Goal: Transaction & Acquisition: Purchase product/service

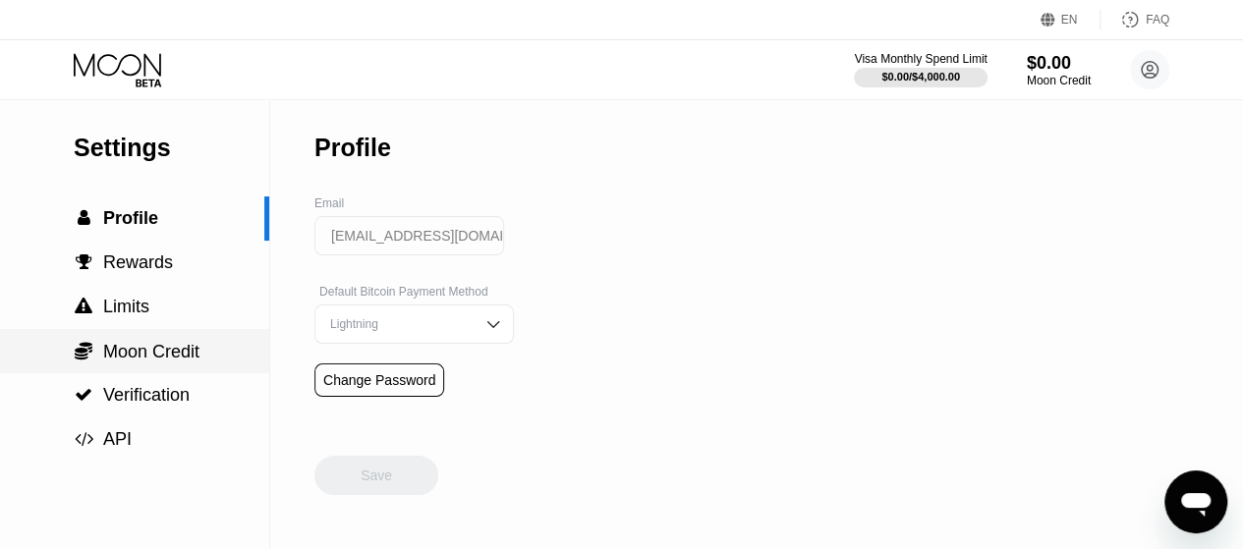
click at [156, 351] on span "Moon Credit" at bounding box center [151, 352] width 96 height 20
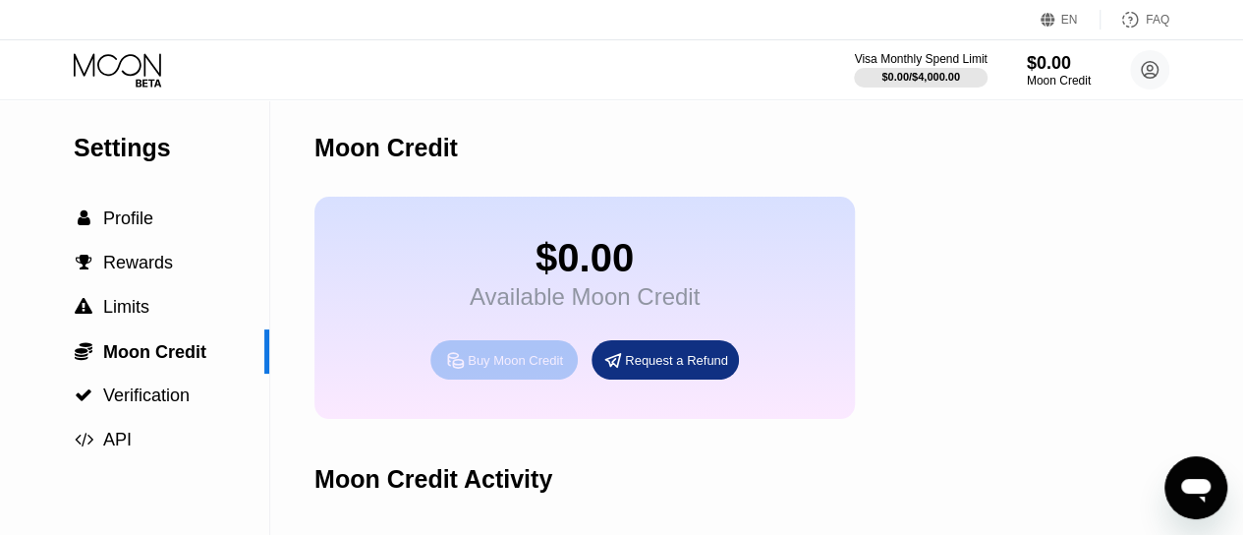
click at [533, 369] on div "Buy Moon Credit" at bounding box center [515, 360] width 95 height 17
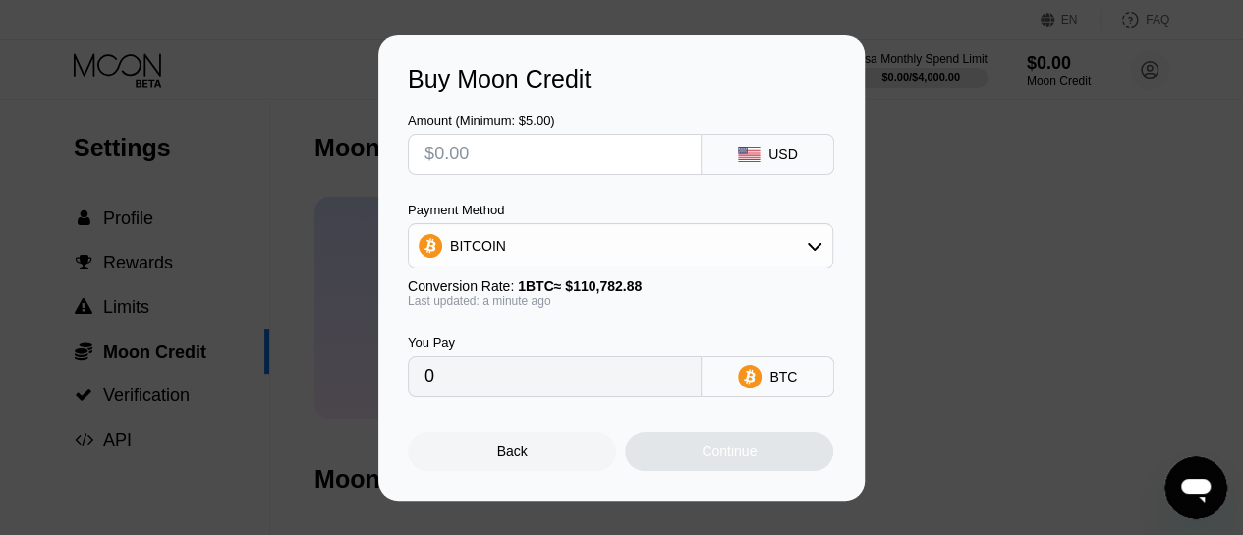
drag, startPoint x: 478, startPoint y: 158, endPoint x: 344, endPoint y: 163, distance: 133.8
click at [344, 163] on div "Buy Moon Credit Amount (Minimum: $5.00) USD Payment Method BITCOIN Conversion R…" at bounding box center [621, 267] width 1243 height 465
type input "$10"
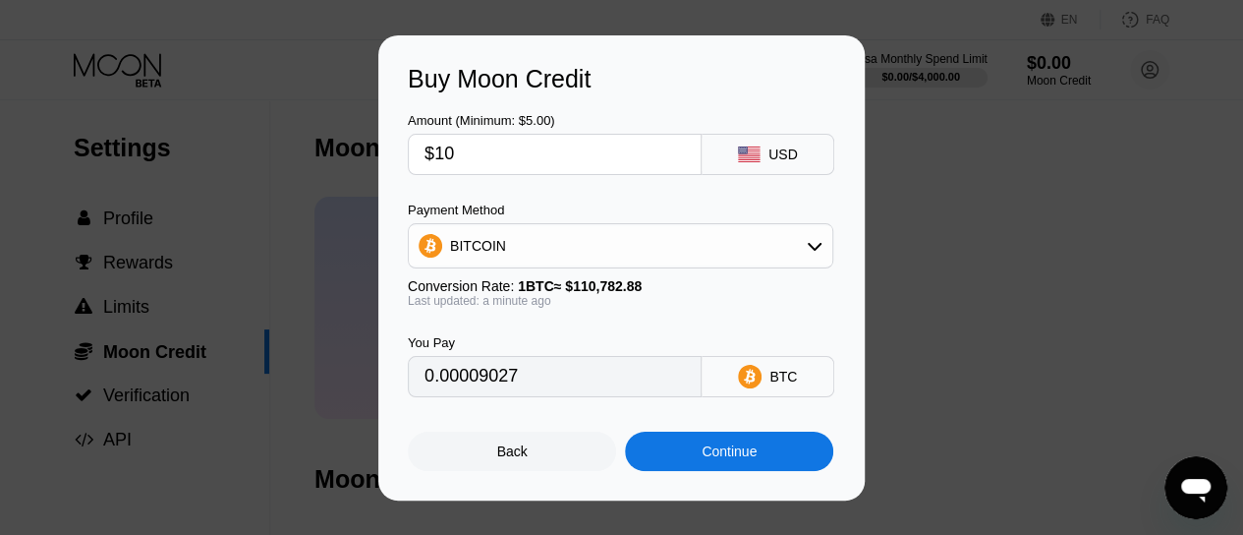
type input "0.00009027"
type input "$10"
click at [561, 261] on div "BITCOIN" at bounding box center [621, 245] width 424 height 39
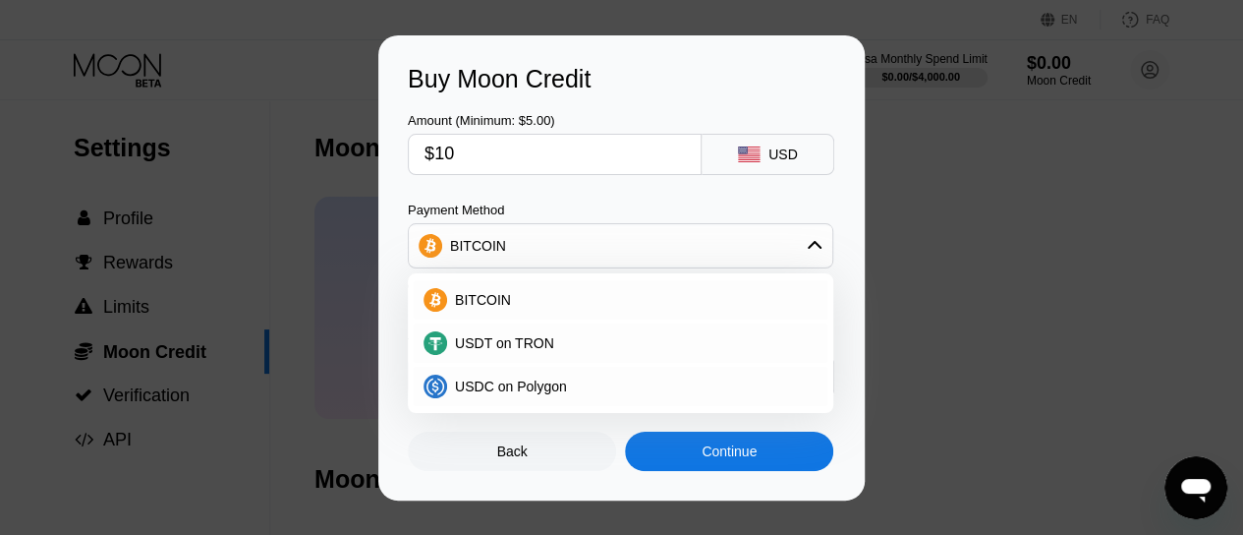
click at [562, 258] on div "BITCOIN" at bounding box center [621, 245] width 424 height 39
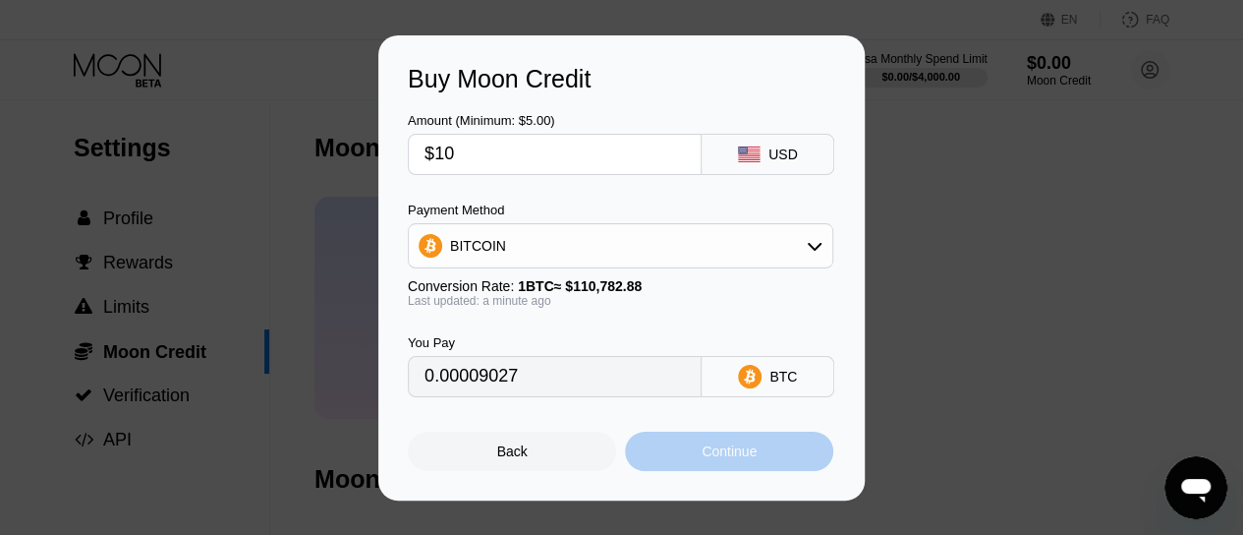
click at [736, 456] on div "Continue" at bounding box center [729, 451] width 55 height 16
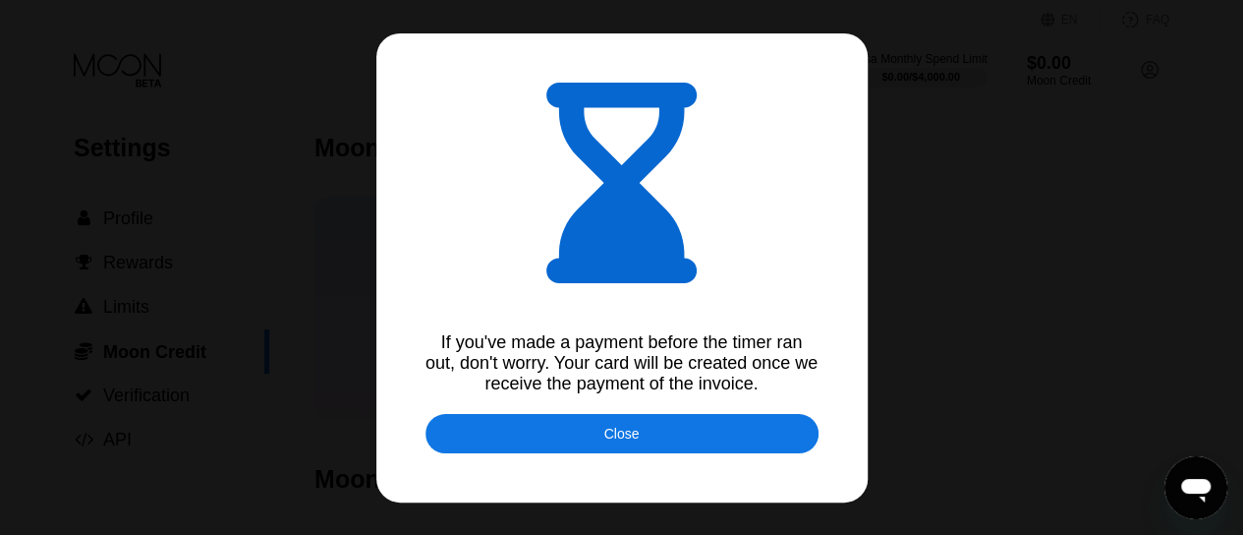
click at [664, 444] on div "Close" at bounding box center [622, 433] width 393 height 39
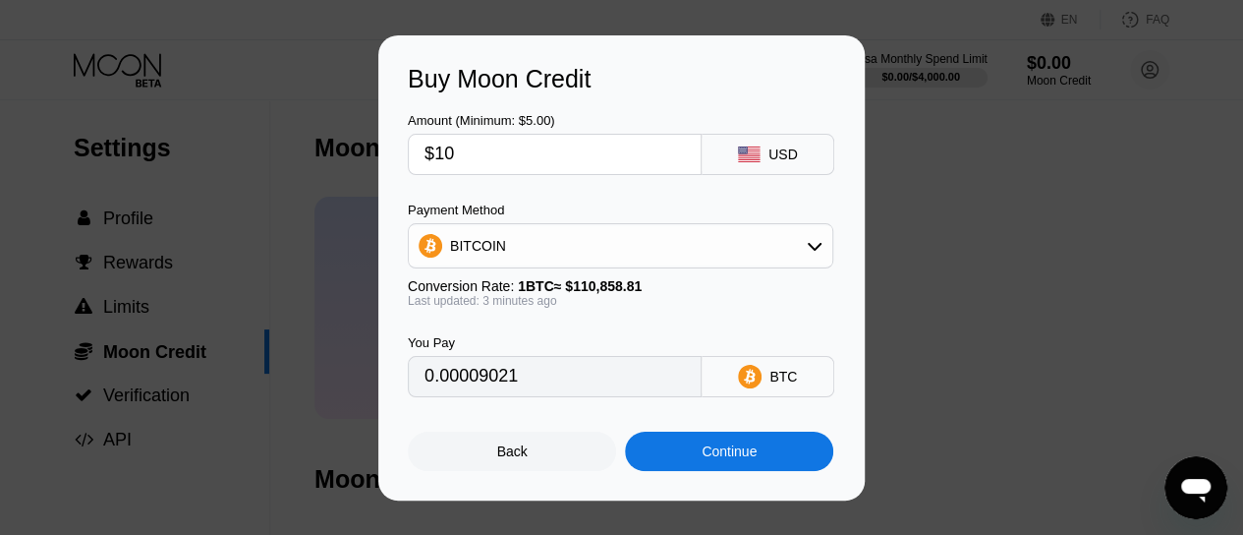
type input "0.00009024"
click at [698, 454] on div "Continue" at bounding box center [729, 450] width 208 height 39
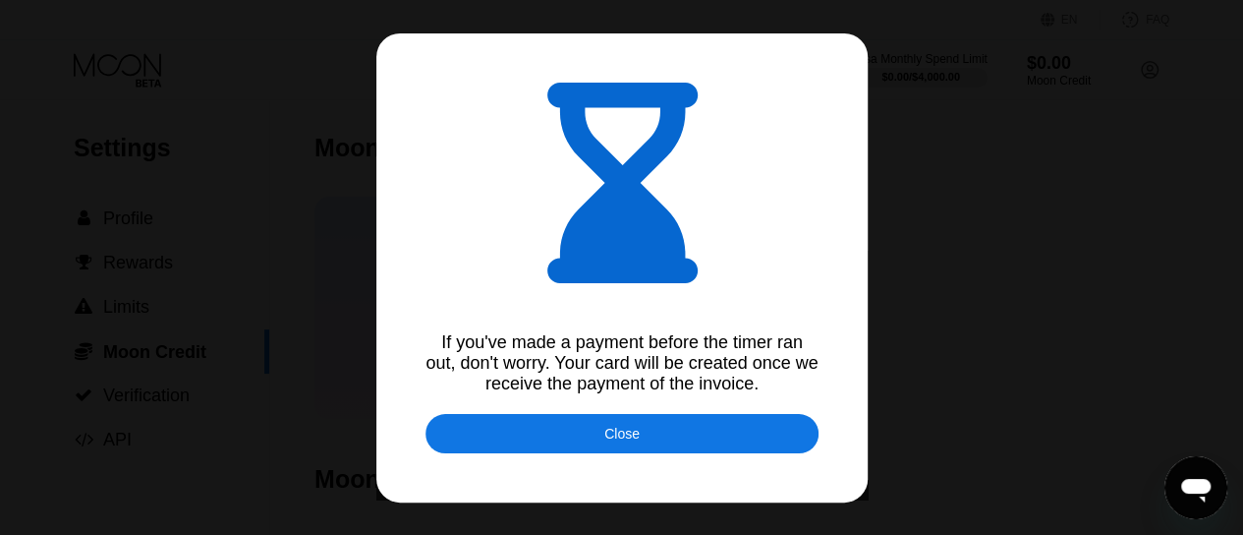
type input "0.00009032"
click at [654, 438] on div "Close" at bounding box center [622, 433] width 393 height 39
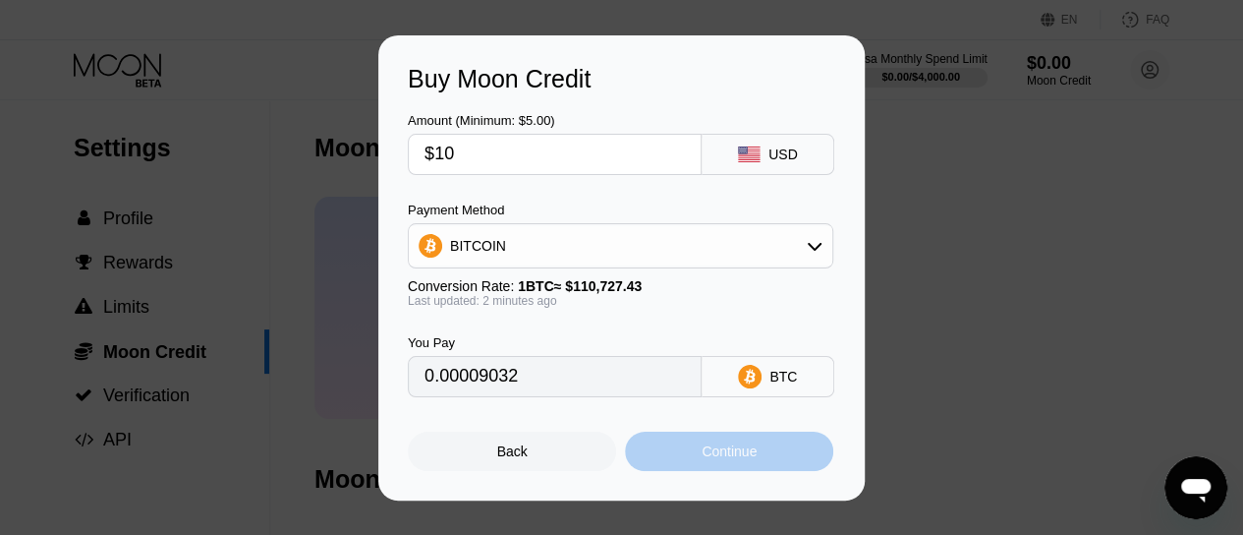
click at [691, 461] on div "Continue" at bounding box center [729, 450] width 208 height 39
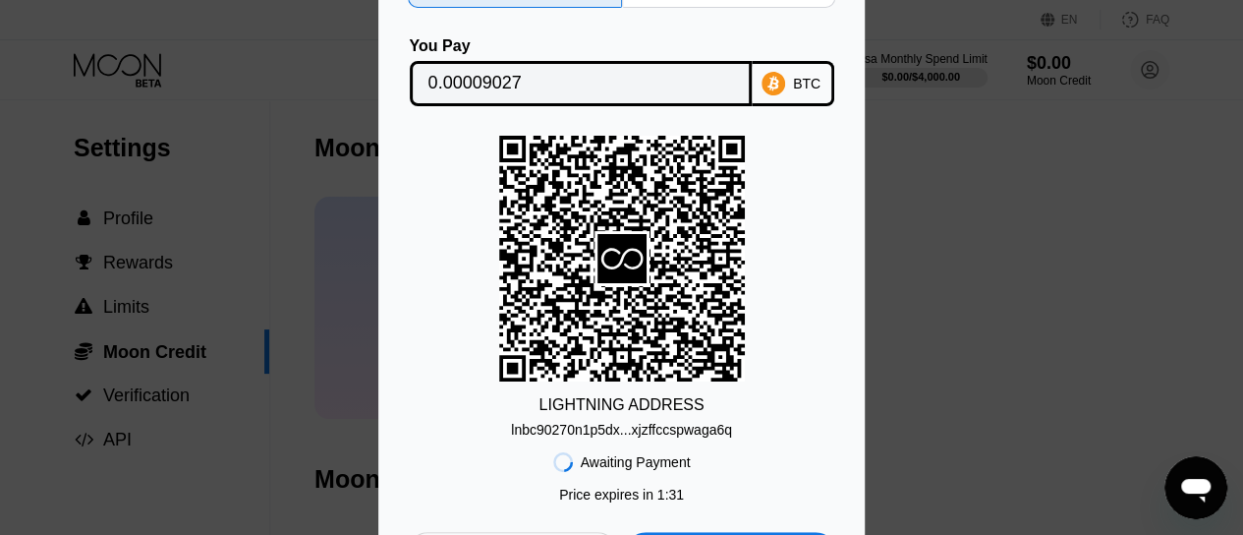
click at [800, 76] on div "BTC" at bounding box center [807, 84] width 28 height 16
click at [799, 77] on div "BTC" at bounding box center [807, 84] width 28 height 16
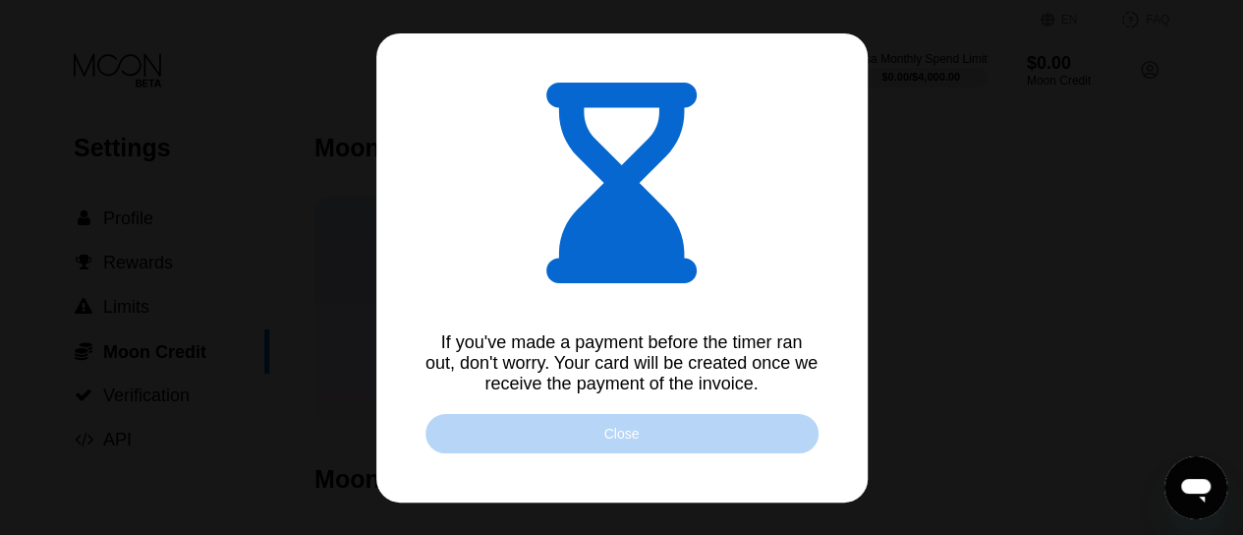
click at [623, 441] on div "Close" at bounding box center [621, 434] width 35 height 16
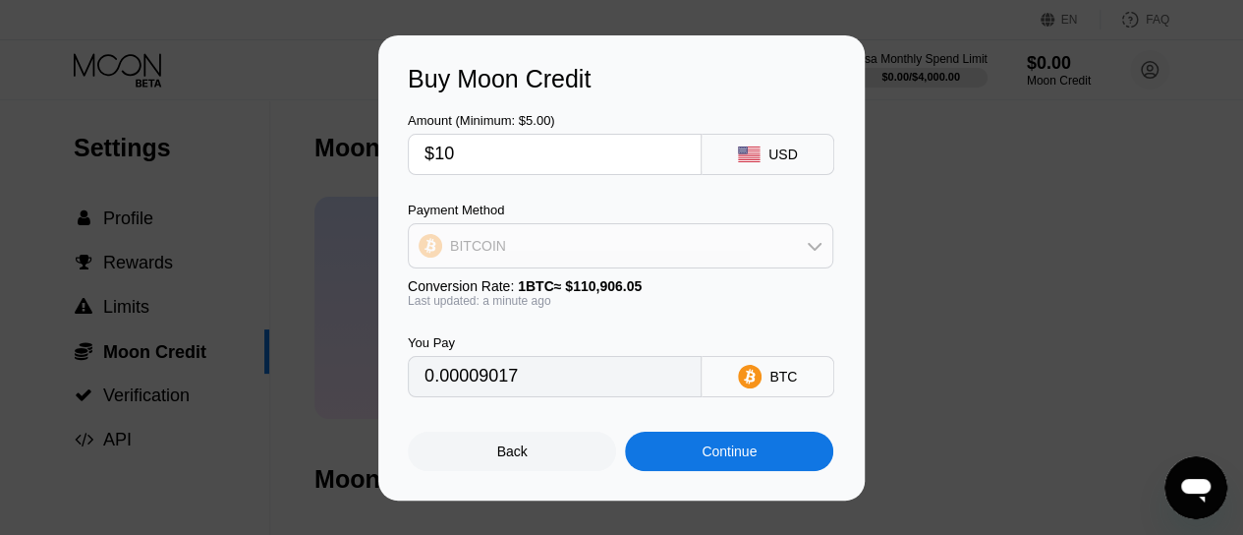
click at [731, 247] on div "BITCOIN" at bounding box center [621, 245] width 424 height 39
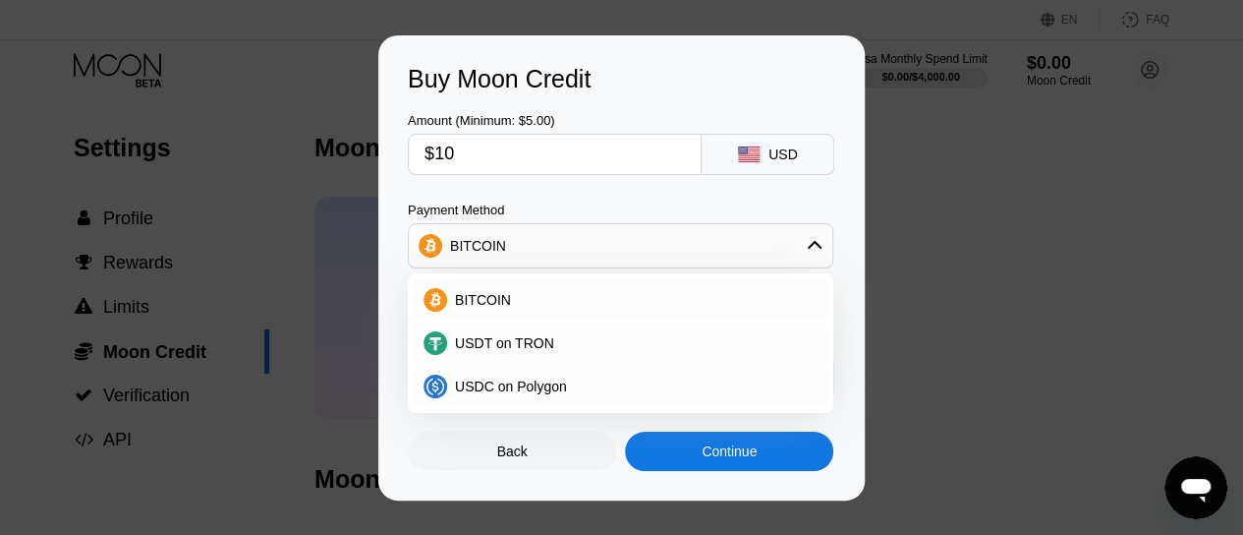
click at [774, 146] on div "USD" at bounding box center [783, 154] width 29 height 16
click at [491, 359] on div "USDT on TRON" at bounding box center [621, 342] width 414 height 39
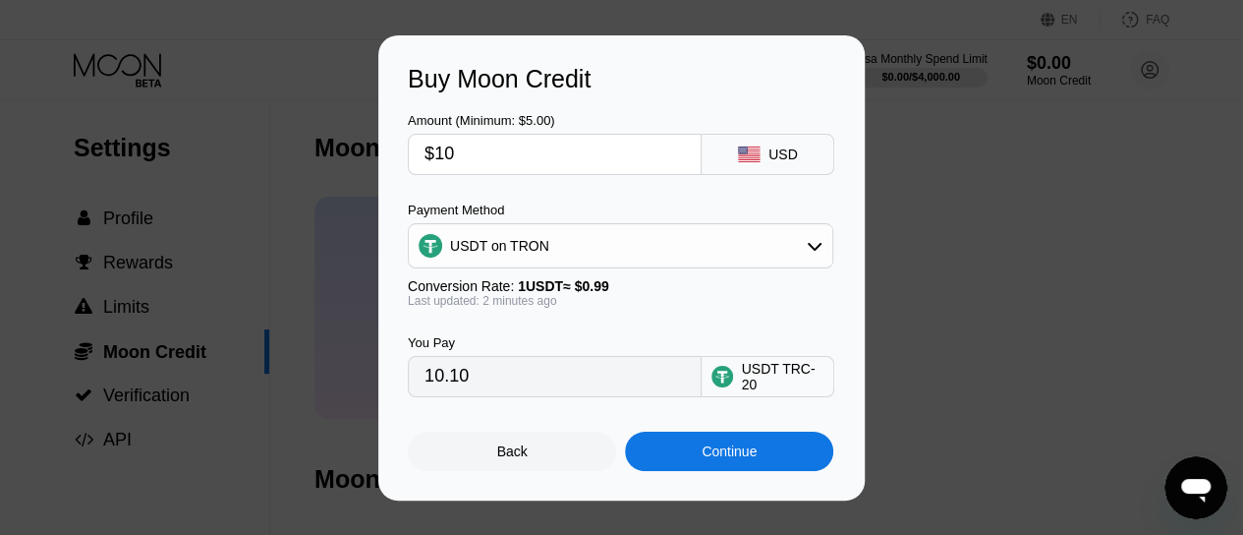
click at [769, 380] on div "USDT TRC-20" at bounding box center [782, 376] width 83 height 31
click at [709, 258] on div "USDT on TRON" at bounding box center [621, 245] width 424 height 39
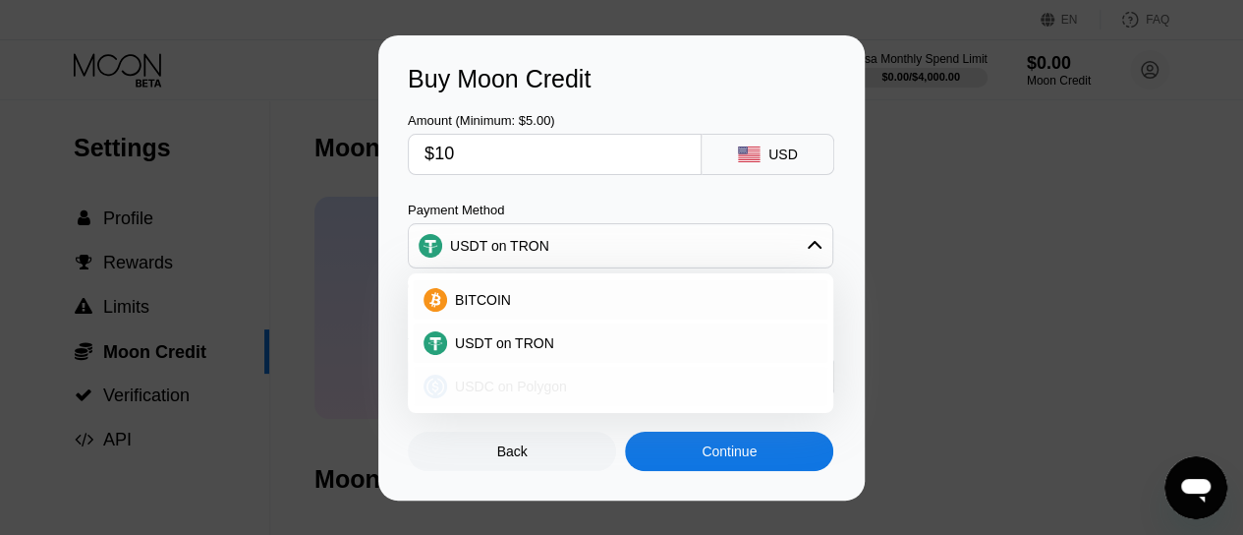
click at [613, 381] on div "USDC on Polygon" at bounding box center [632, 386] width 371 height 16
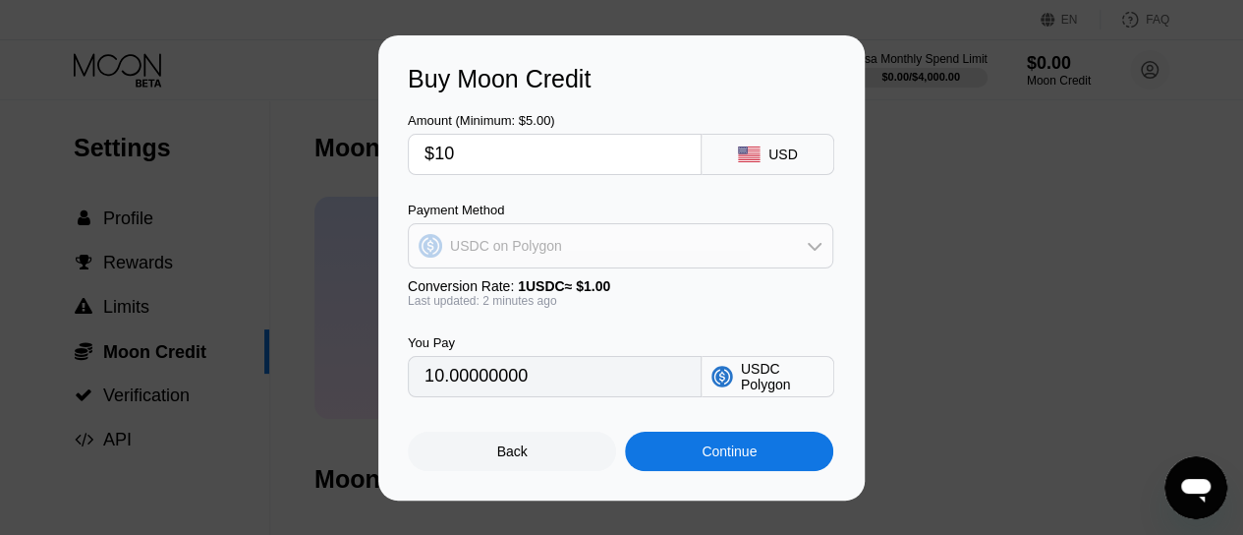
click at [698, 260] on div "USDC on Polygon" at bounding box center [621, 245] width 424 height 39
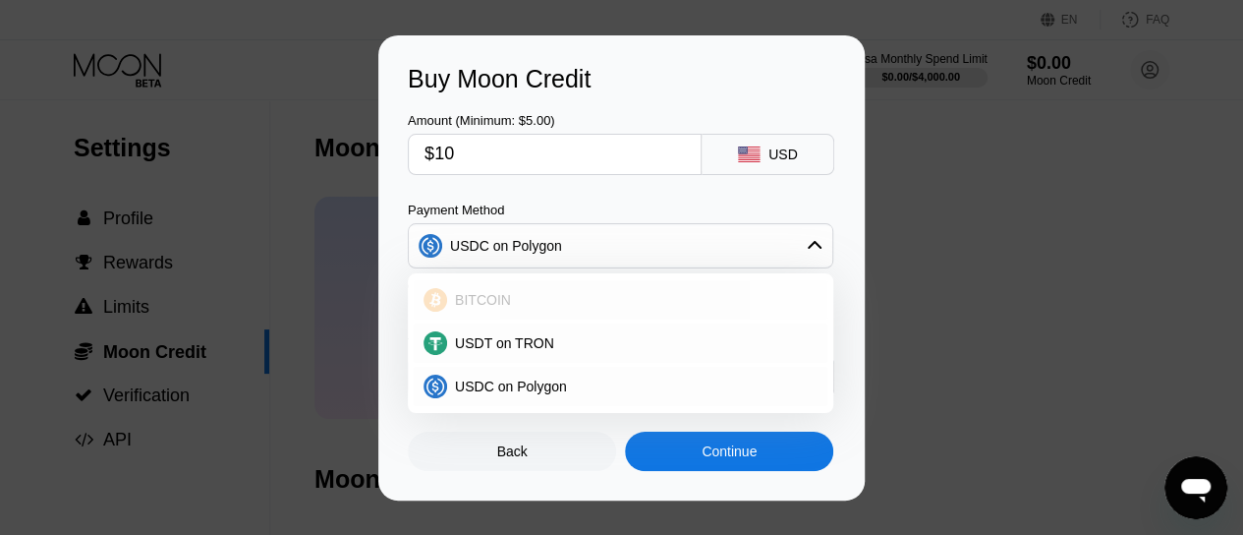
click at [547, 303] on div "BITCOIN" at bounding box center [632, 300] width 371 height 16
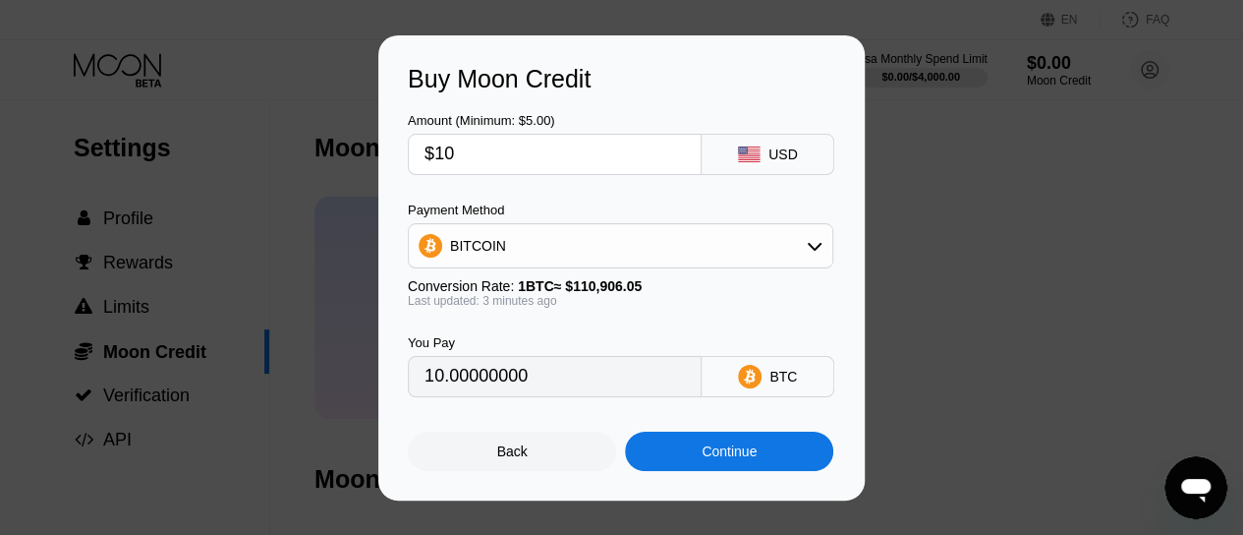
type input "0.00009017"
click at [896, 268] on div "Buy Moon Credit Amount (Minimum: $5.00) $10 USD Payment Method BITCOIN Conversi…" at bounding box center [621, 267] width 1243 height 465
click at [519, 459] on div "Back" at bounding box center [512, 451] width 30 height 16
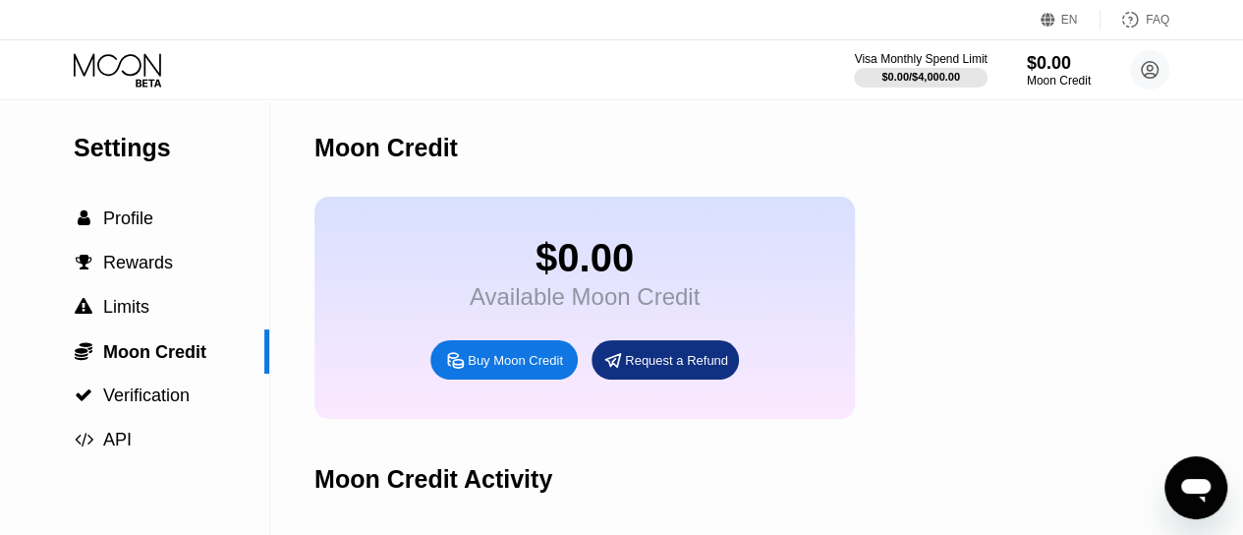
scroll to position [52, 0]
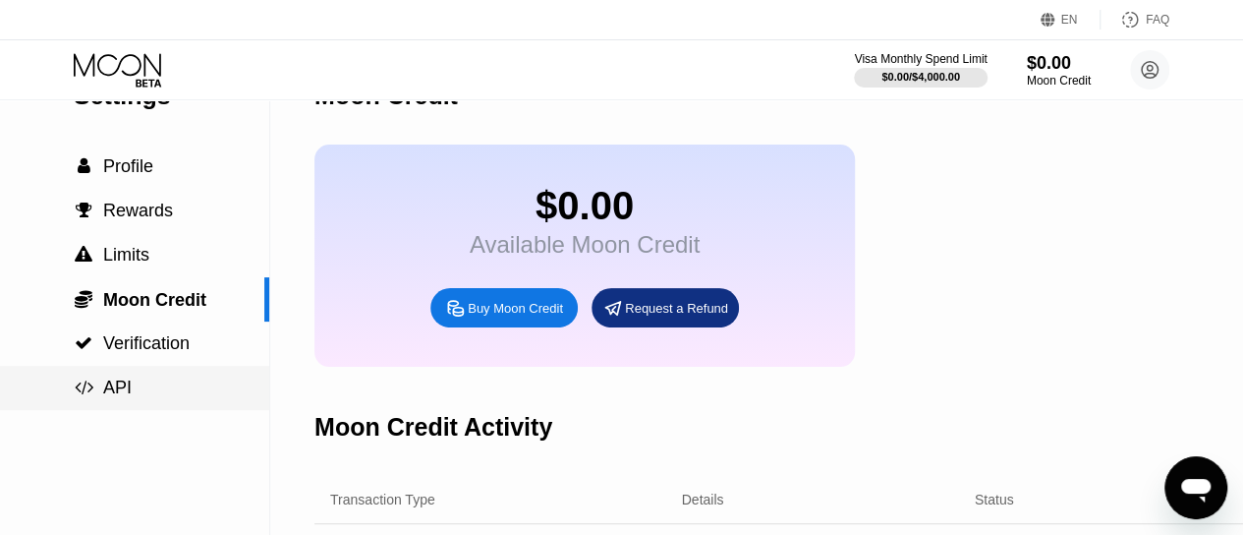
click at [125, 383] on span "API" at bounding box center [117, 387] width 29 height 20
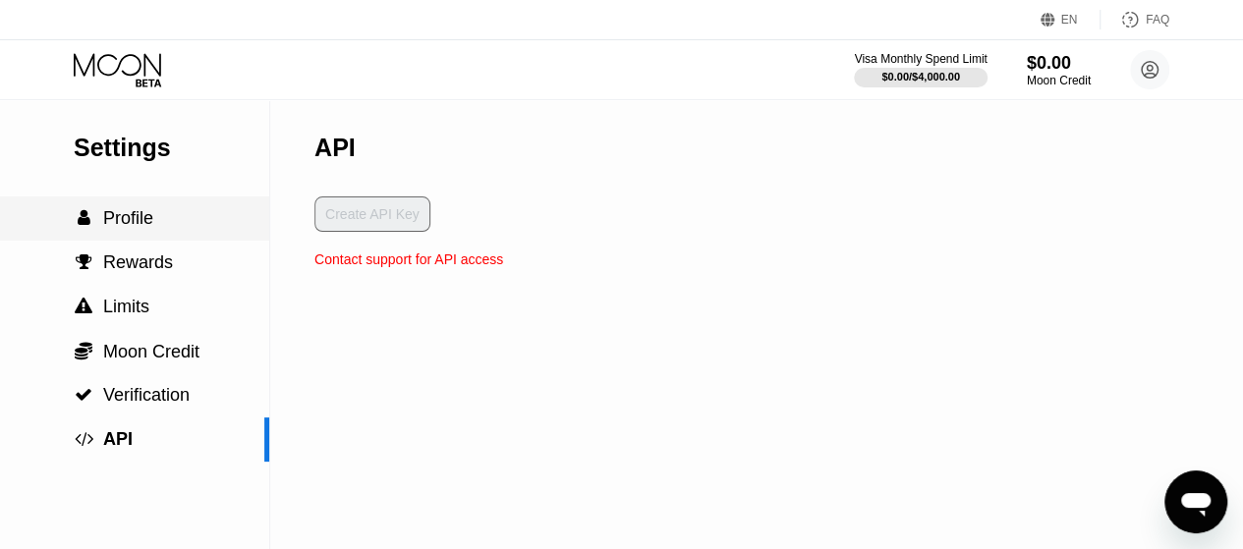
click at [109, 228] on span "Profile" at bounding box center [128, 218] width 50 height 20
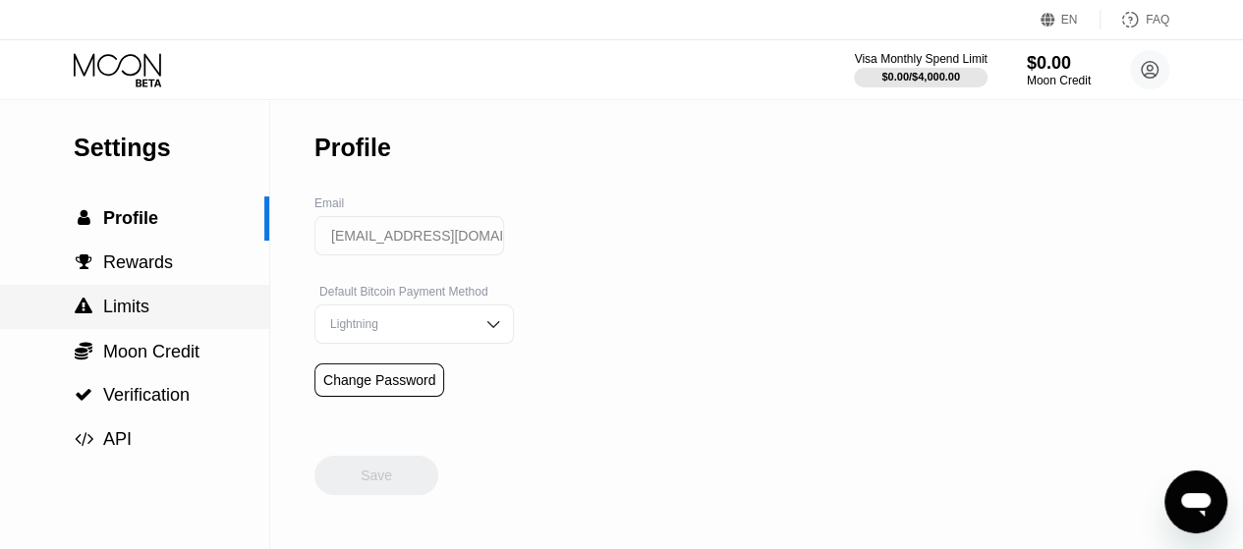
click at [128, 311] on span "Limits" at bounding box center [126, 307] width 46 height 20
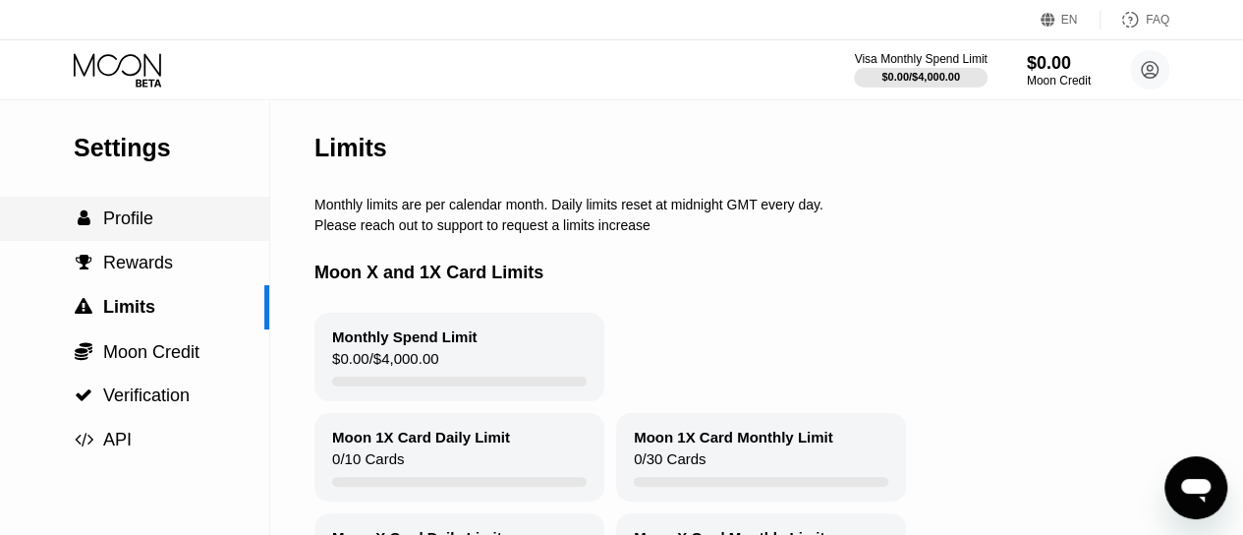
click at [142, 239] on div " Profile" at bounding box center [134, 219] width 269 height 44
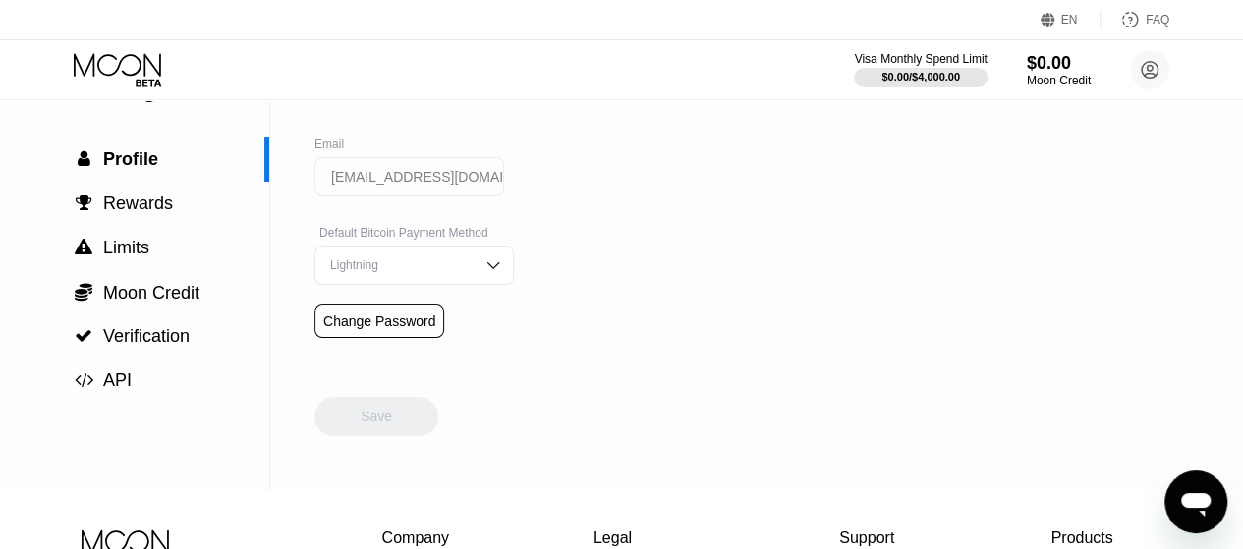
scroll to position [85, 0]
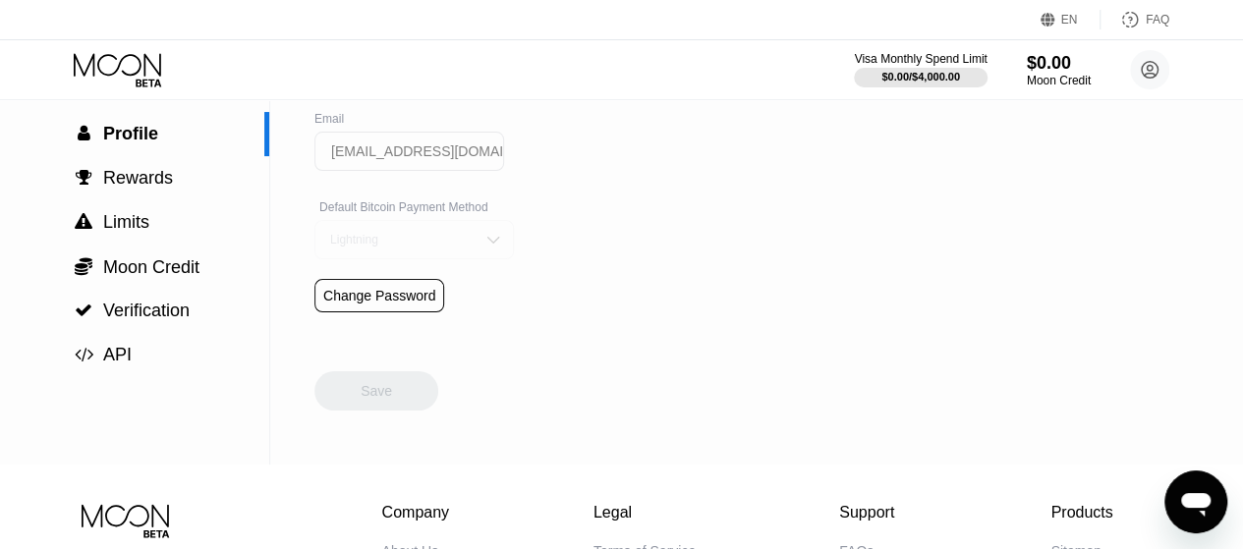
click at [461, 252] on div "Lightning" at bounding box center [415, 239] width 200 height 39
click at [384, 325] on div "On-Chain" at bounding box center [414, 319] width 178 height 14
click at [389, 400] on div "Save" at bounding box center [376, 391] width 31 height 18
click at [140, 277] on span "Moon Credit" at bounding box center [151, 268] width 96 height 20
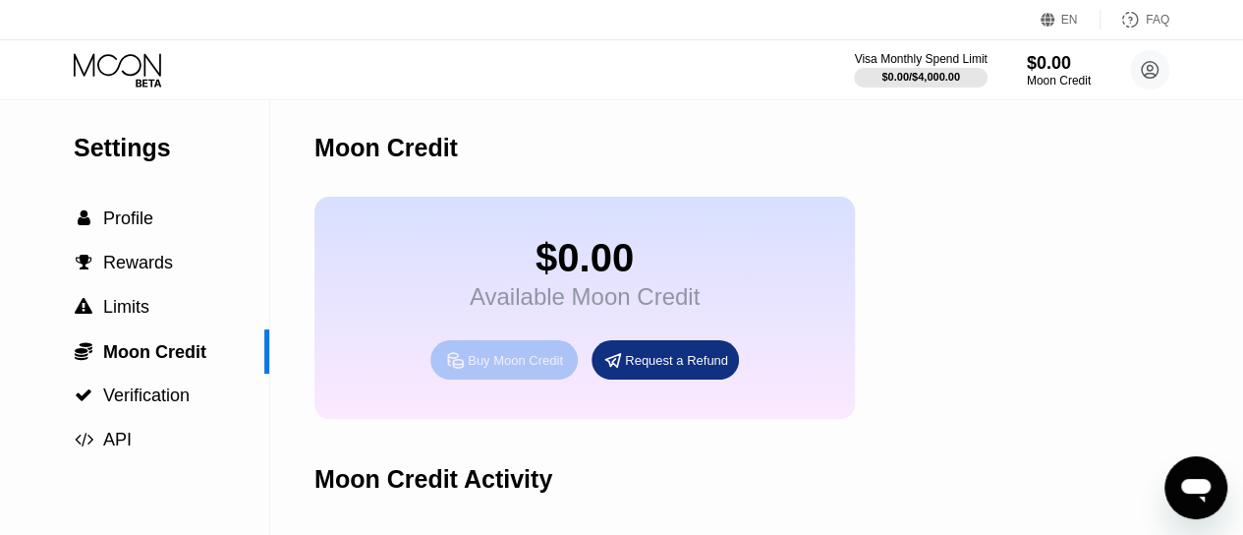
click at [472, 368] on div "Buy Moon Credit" at bounding box center [515, 360] width 95 height 17
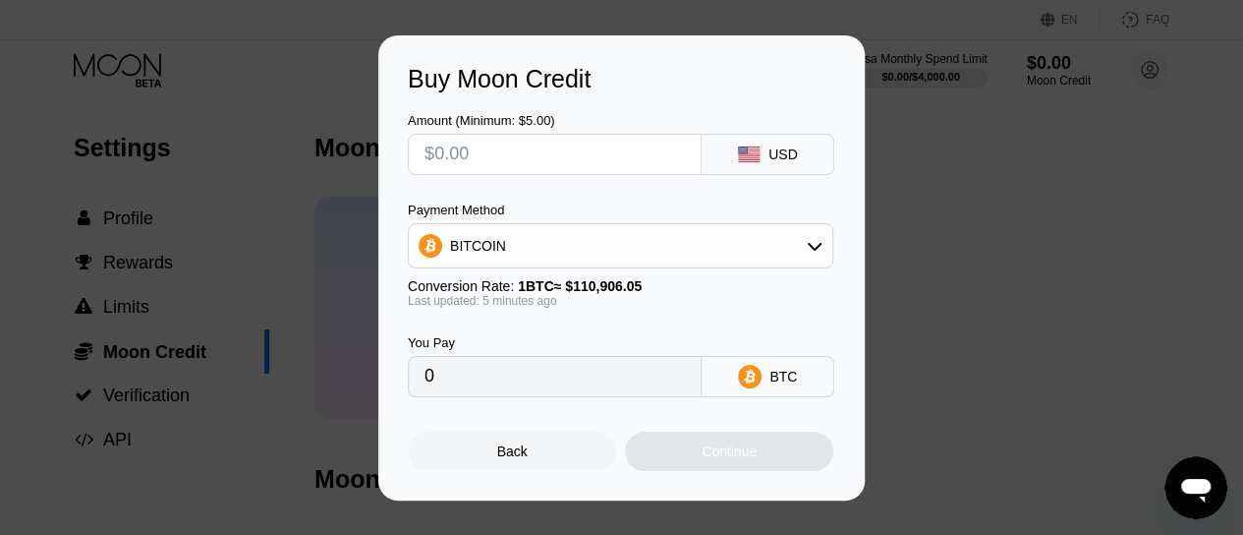
click at [480, 152] on input "text" at bounding box center [555, 154] width 260 height 39
type input "$1"
type input "0.00000902"
type input "$10"
type input "0.00009015"
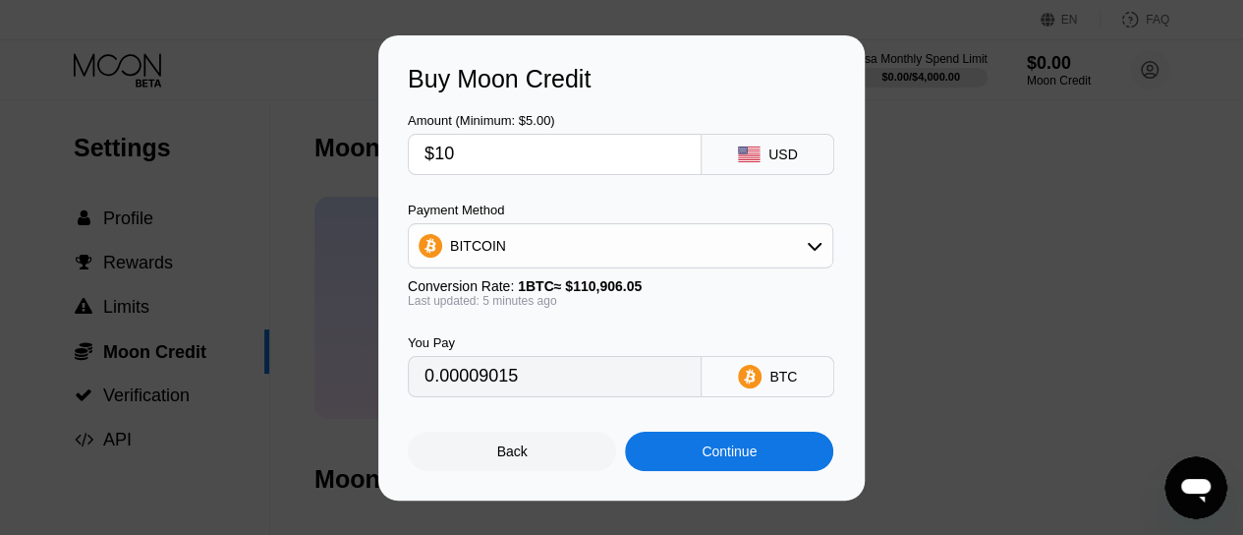
type input "$10"
click at [726, 469] on div "Continue" at bounding box center [729, 450] width 208 height 39
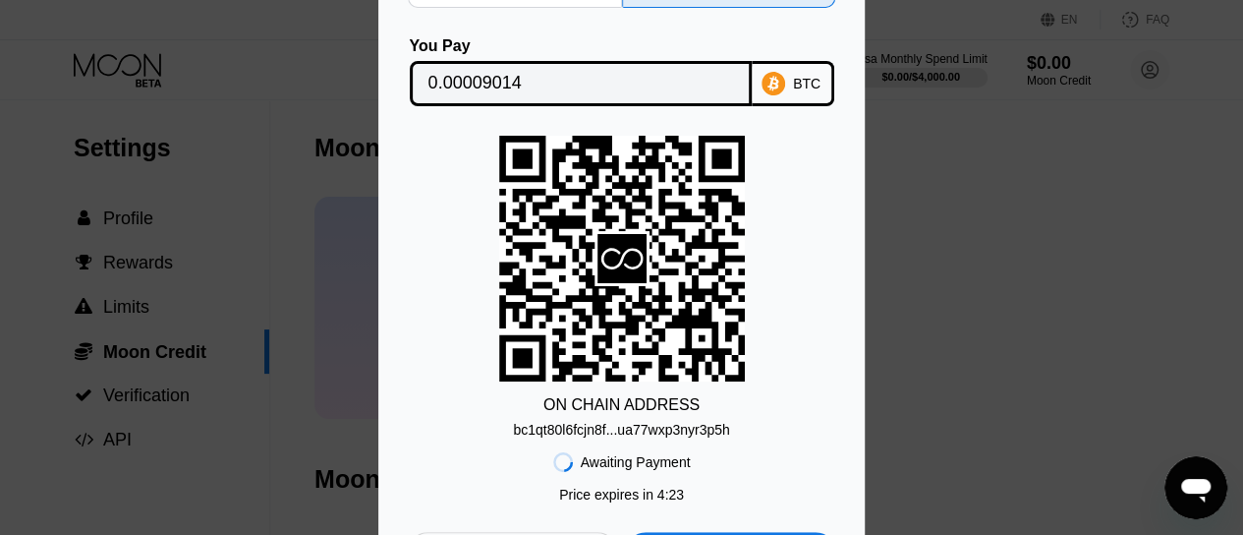
click at [953, 179] on div "Lightning On-Chain You Pay 0.00009014 BTC ON CHAIN ADDRESS bc1qt80l6fcjn8f...ua…" at bounding box center [621, 267] width 1243 height 665
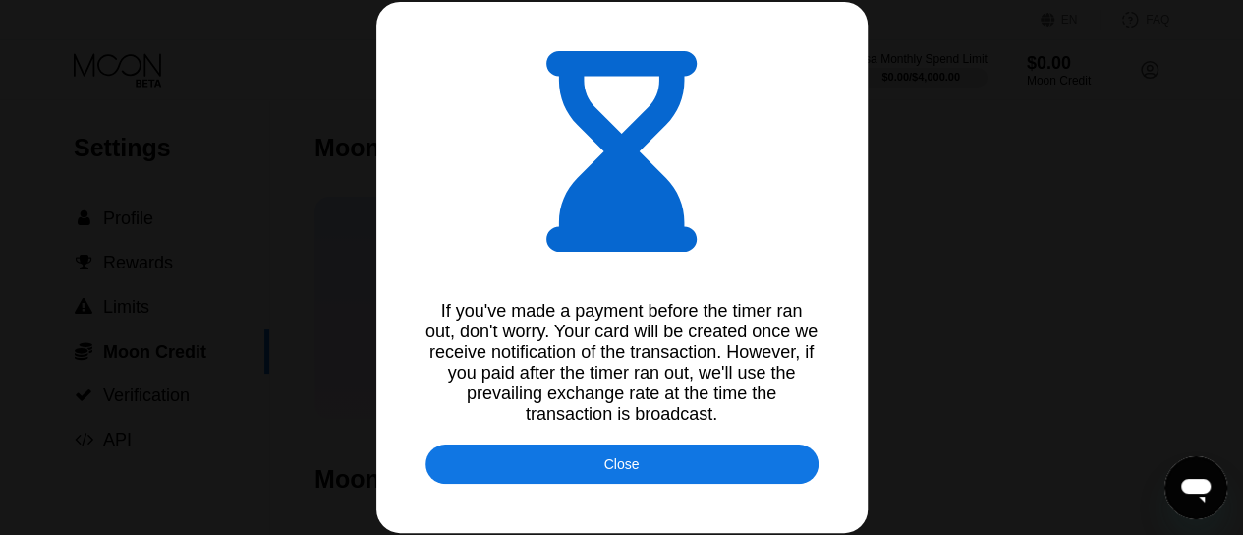
type input "0.00009005"
